Goal: Task Accomplishment & Management: Manage account settings

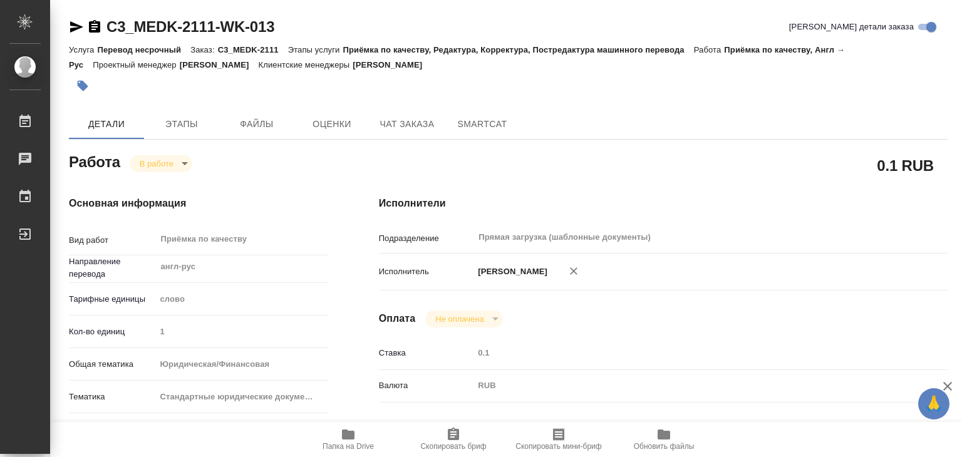
click at [676, 166] on div "0.1 RUB" at bounding box center [664, 165] width 570 height 31
drag, startPoint x: 103, startPoint y: 11, endPoint x: 213, endPoint y: 25, distance: 111.1
copy link "C3_MEDK-2111"
click at [80, 82] on icon "button" at bounding box center [82, 86] width 13 height 13
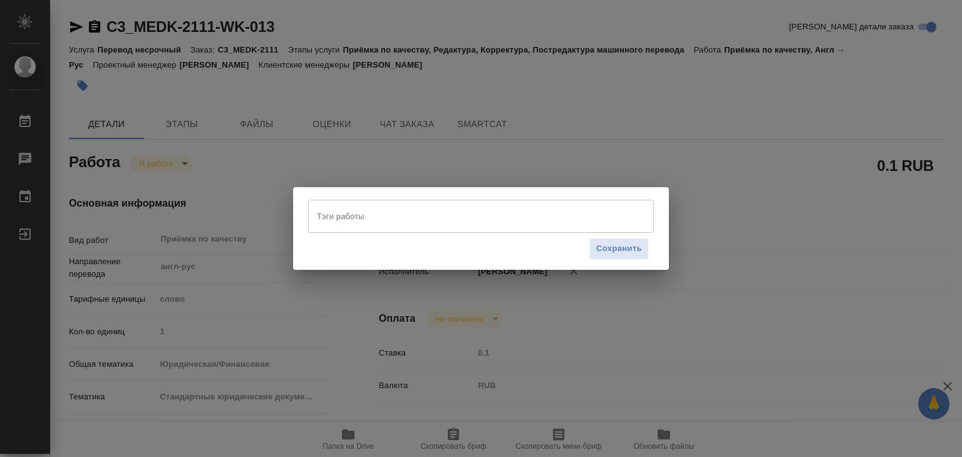
click at [362, 206] on input "Тэги работы" at bounding box center [469, 216] width 311 height 21
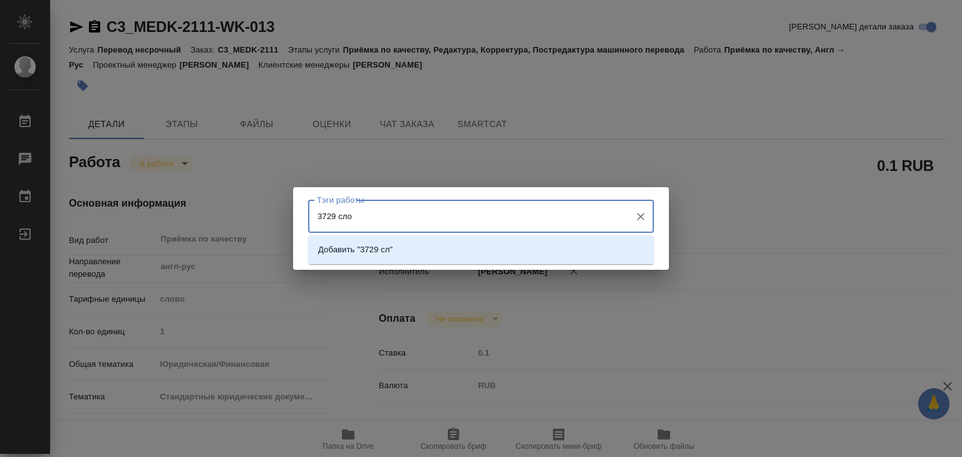
type input "3729 слов"
click at [395, 248] on p "Добавить "3729 слов"" at bounding box center [360, 250] width 84 height 13
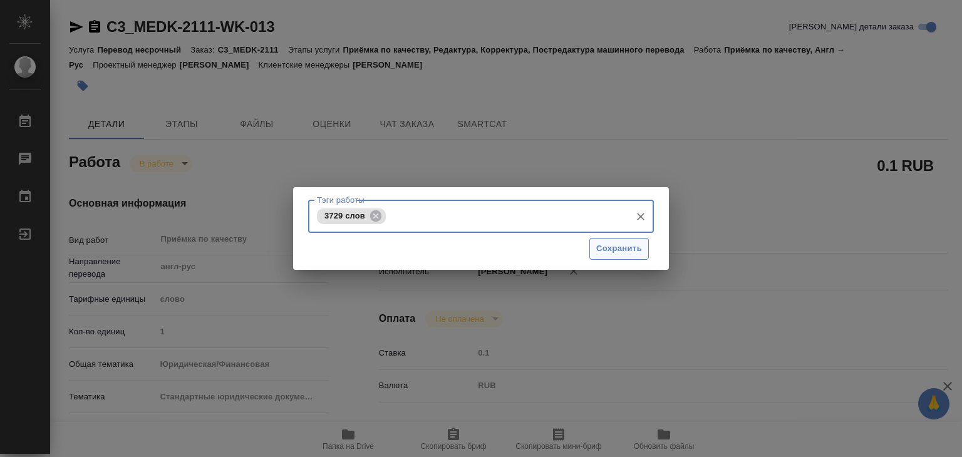
click at [623, 254] on span "Сохранить" at bounding box center [620, 249] width 46 height 14
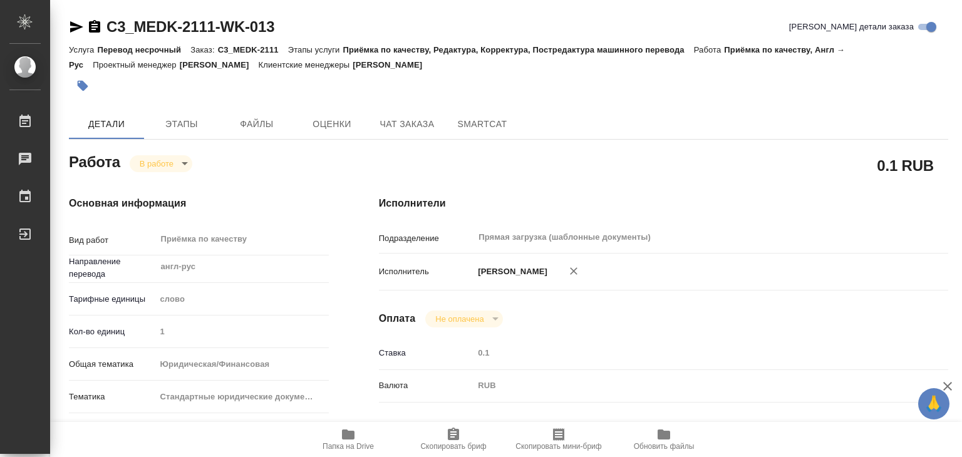
type input "inProgress"
type input "англ-рус"
type input "5a8b1489cc6b4906c91bfd90"
type input "1"
type input "yr-fn"
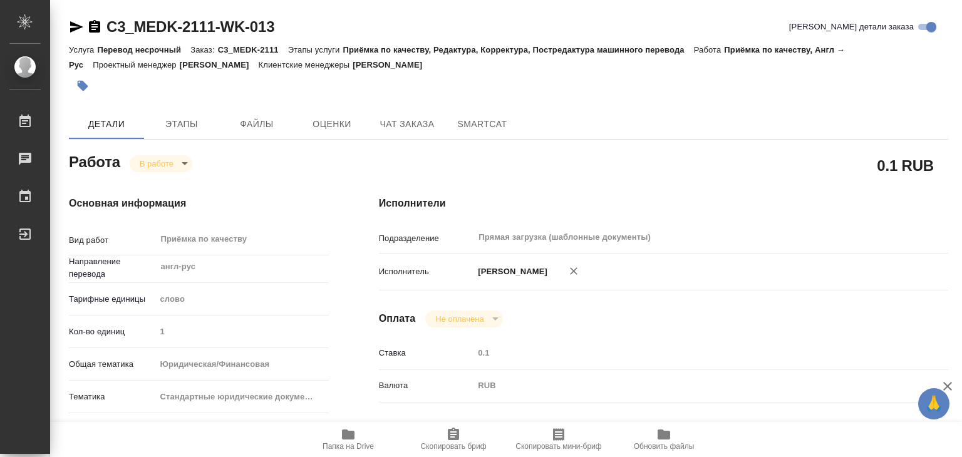
type input "5f647205b73bc97568ca66bf"
checkbox input "true"
type input "[DATE] 19:27"
type input "[DATE] 15:37"
type input "[DATE] 16:00"
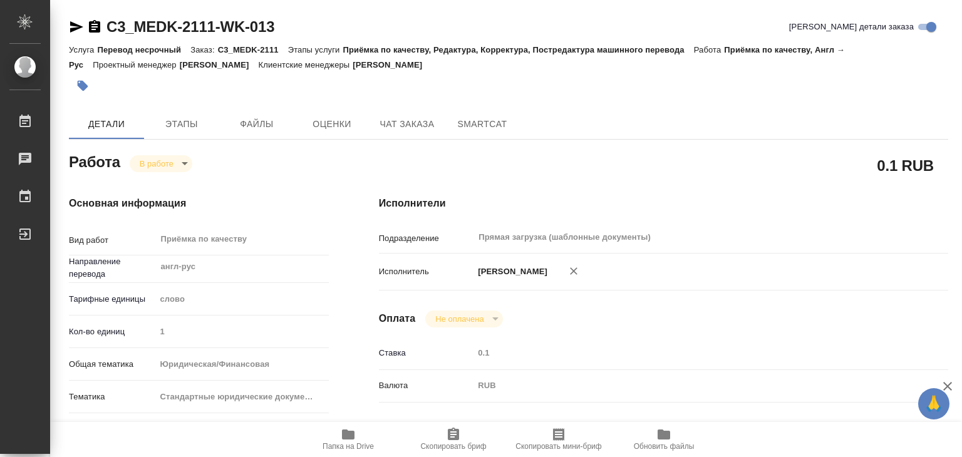
type input "[DATE] 16:00"
type input "Прямая загрузка (шаблонные документы)"
type input "notPayed"
type input "0.1"
type input "RUB"
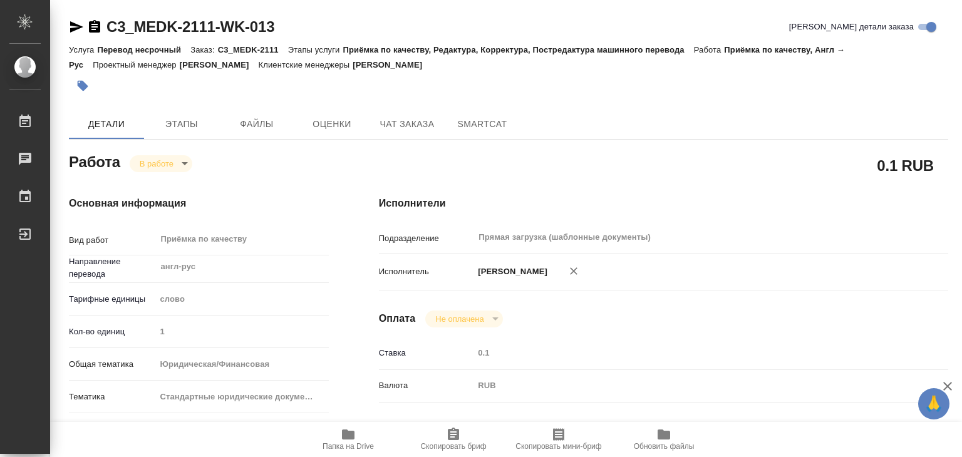
type input "[PERSON_NAME]"
type input "C3_MEDK-2111"
type input "Перевод несрочный"
type input "Приёмка по качеству, Редактура, Корректура, Постредактура машинного перевода"
type input "[PERSON_NAME]"
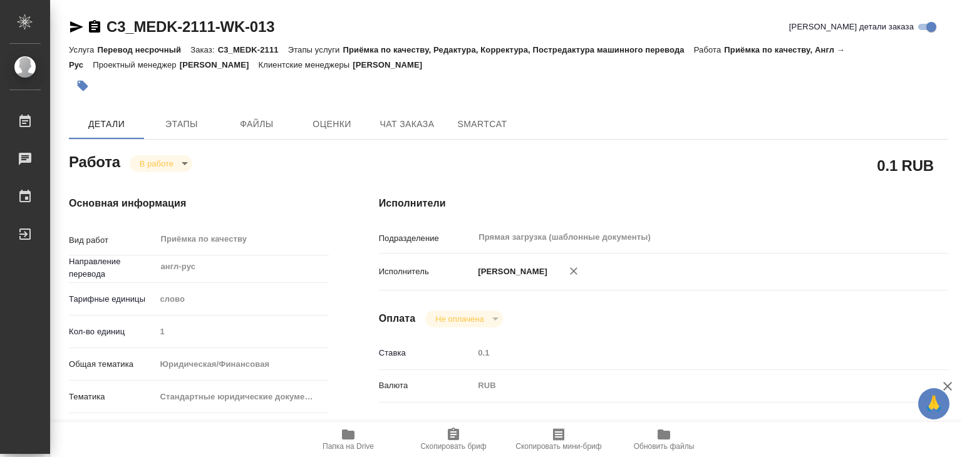
type input "[PERSON_NAME]"
type input "/Clients/МЕДЭКС-Консалт/Orders/C3_MEDK-2111"
click at [184, 159] on body "🙏 .cls-1 fill:#fff; AWATERA Alilekova [PERSON_NAME] Работы 0 Чаты График Выйти …" at bounding box center [481, 228] width 962 height 457
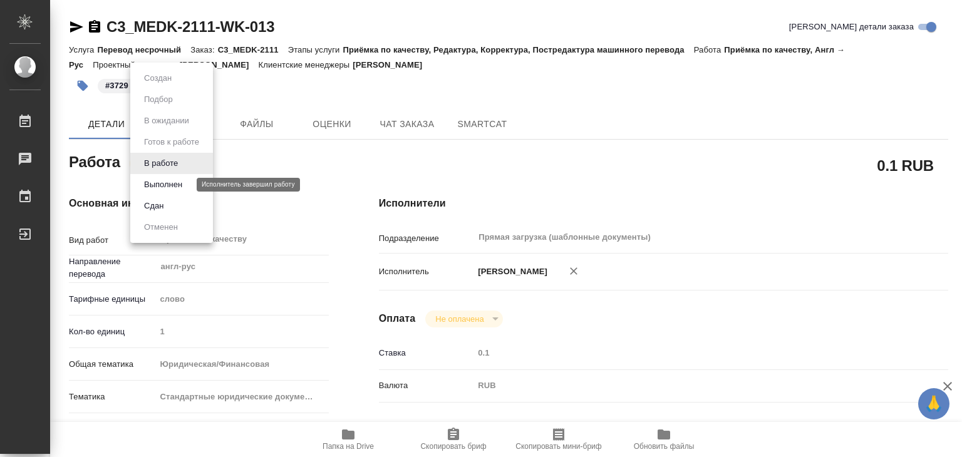
click at [178, 182] on button "Выполнен" at bounding box center [163, 185] width 46 height 14
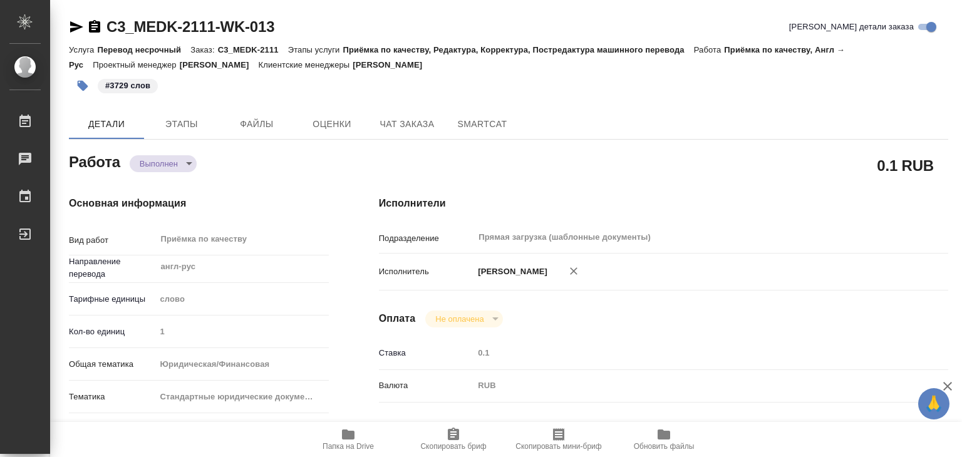
type textarea "x"
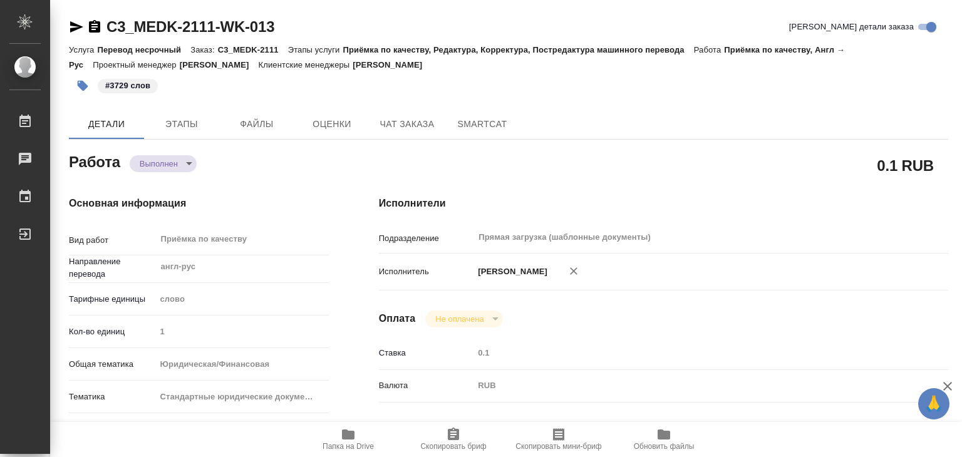
type textarea "x"
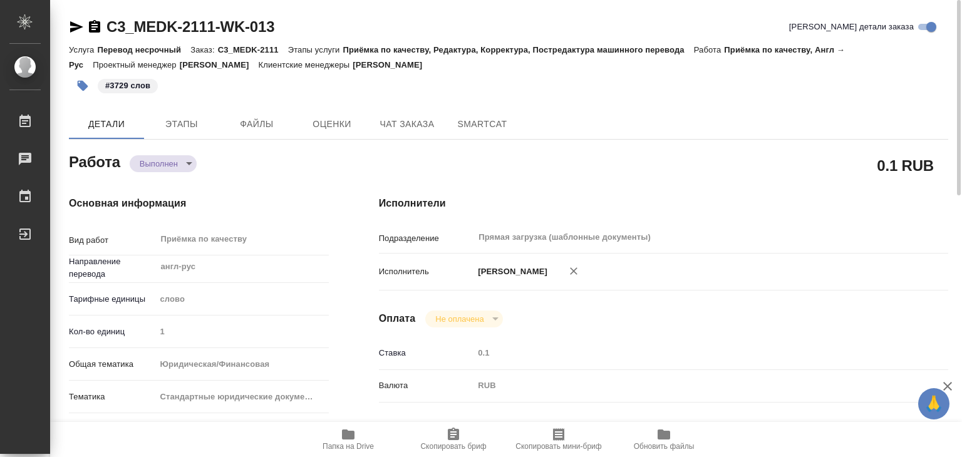
drag, startPoint x: 719, startPoint y: 11, endPoint x: 392, endPoint y: 150, distance: 355.4
click at [392, 150] on div "0.1 RUB" at bounding box center [664, 165] width 570 height 31
drag, startPoint x: 105, startPoint y: 13, endPoint x: 212, endPoint y: 26, distance: 108.0
copy link "C3_MEDK-2111"
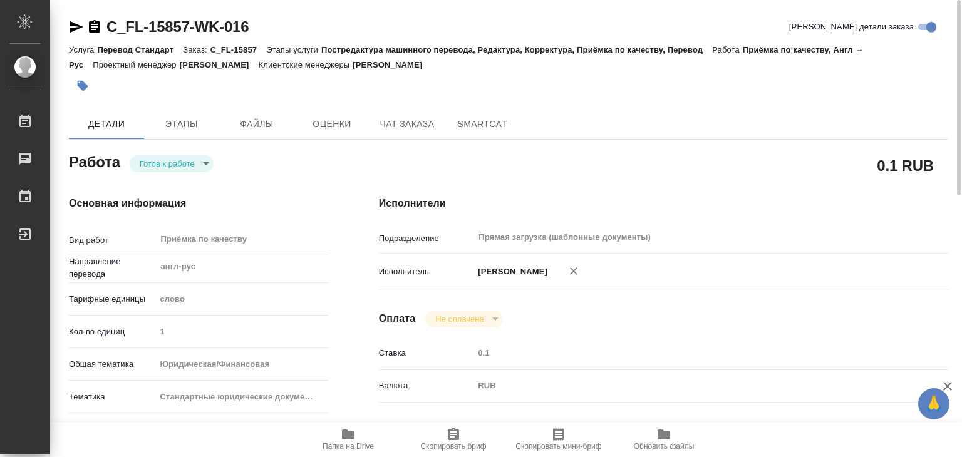
click at [180, 159] on body "🙏 .cls-1 fill:#fff; AWATERA Alilekova Valeriya Работы 0 Чаты График Выйти C_FL-…" at bounding box center [481, 228] width 962 height 457
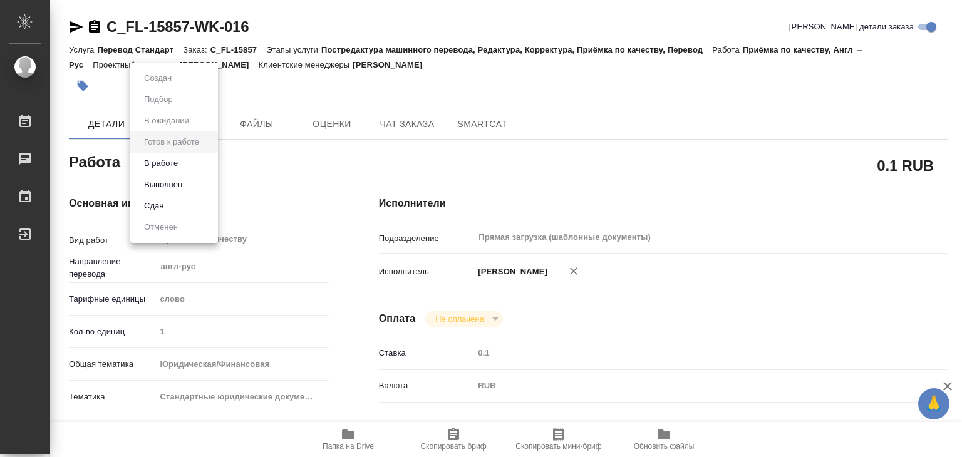
click at [185, 167] on li "В работе" at bounding box center [174, 163] width 88 height 21
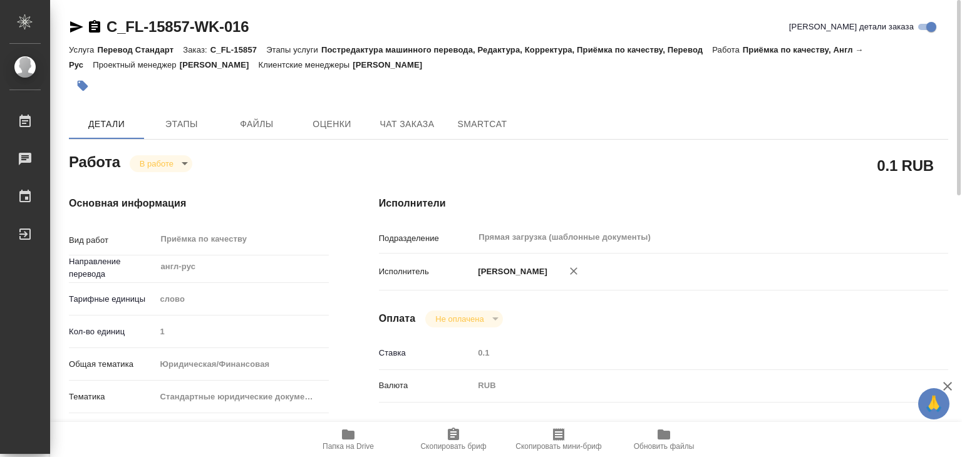
type textarea "x"
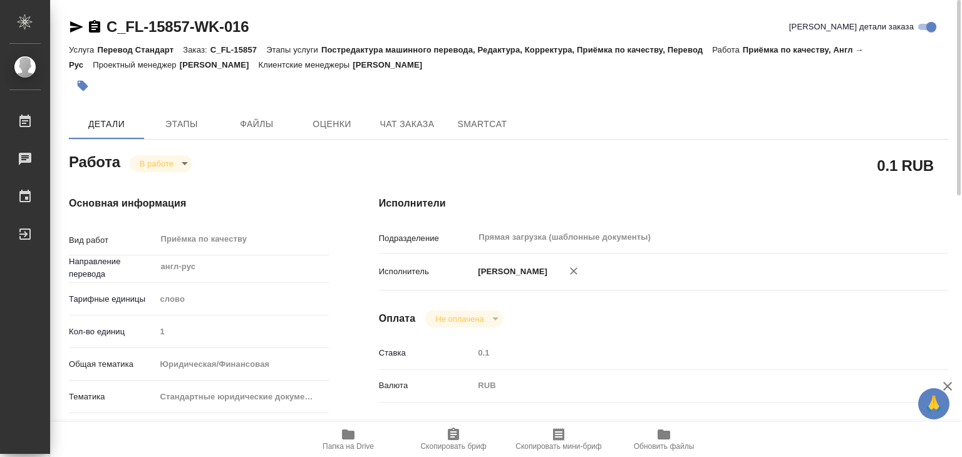
type textarea "x"
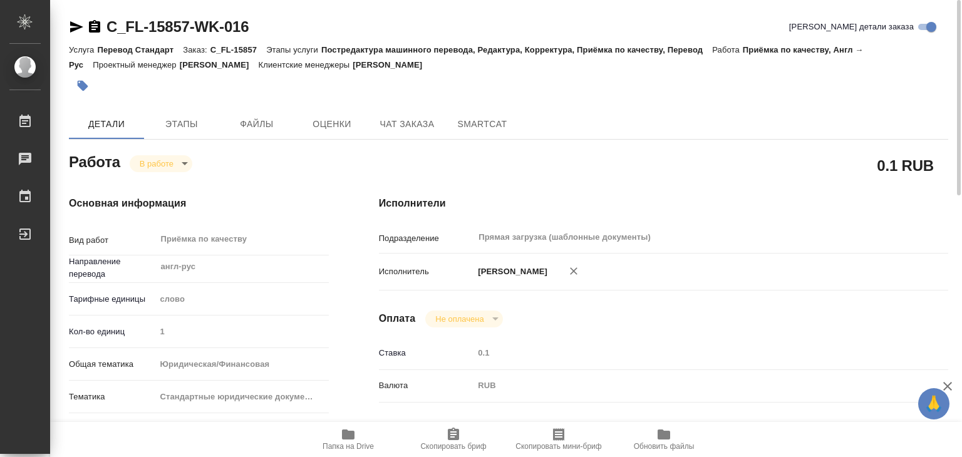
type textarea "x"
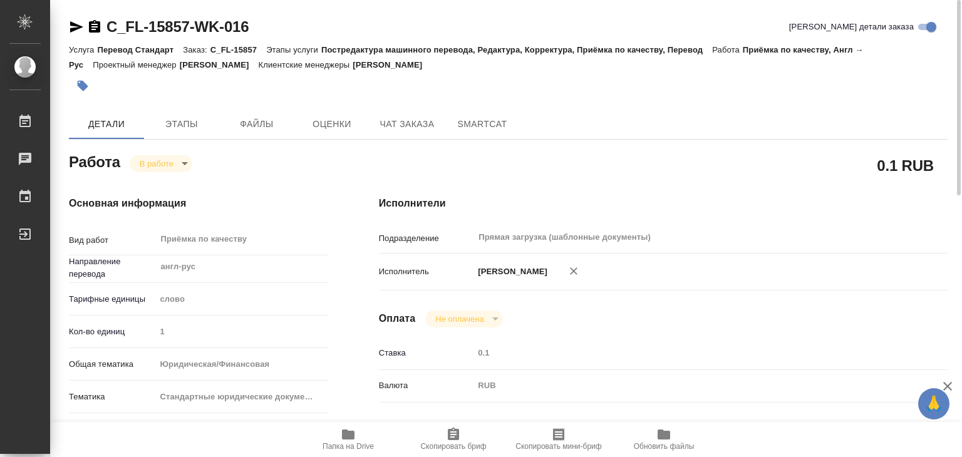
click at [333, 439] on span "Папка на Drive" at bounding box center [348, 439] width 90 height 24
type textarea "x"
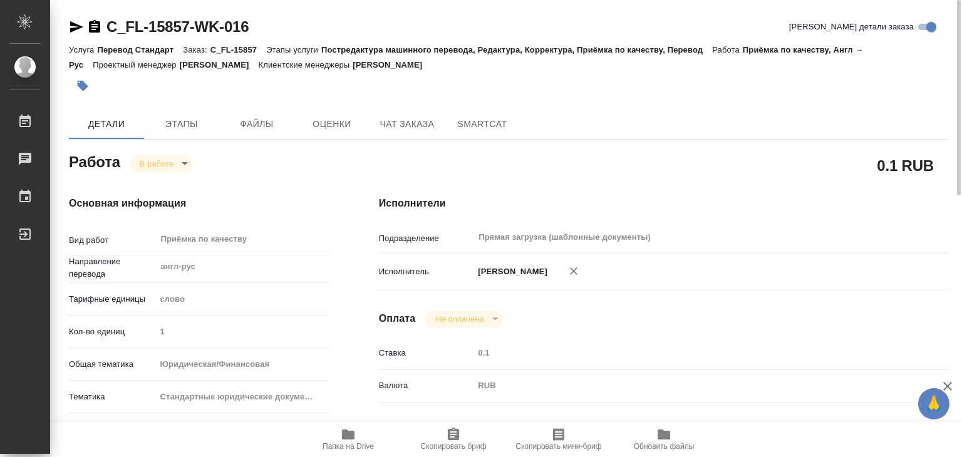
type textarea "x"
